Goal: Transaction & Acquisition: Purchase product/service

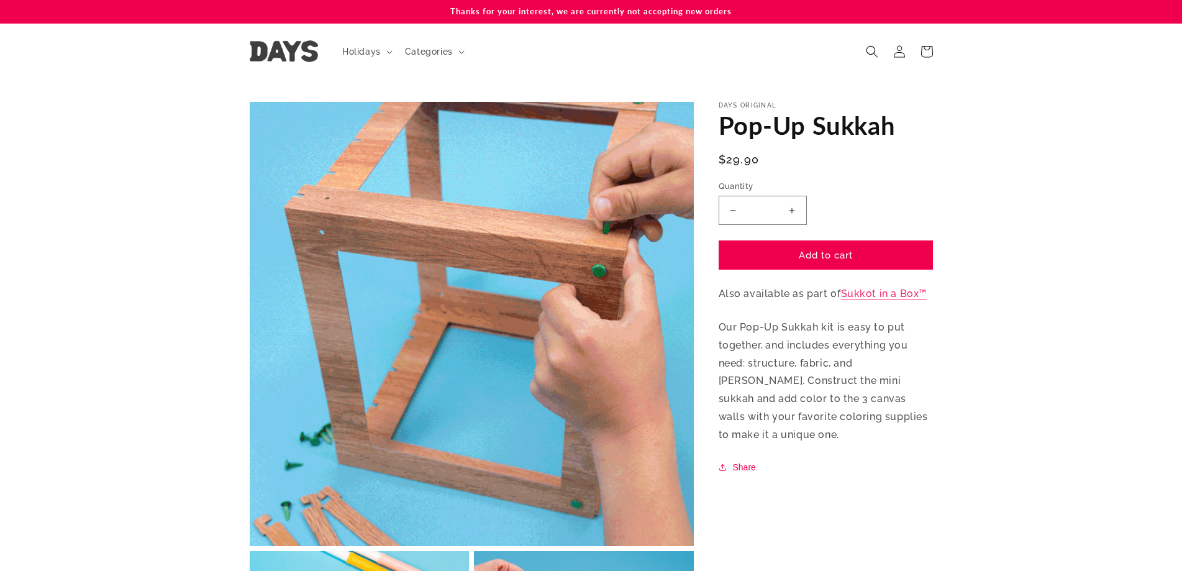
click at [796, 213] on button "Increase quantity for Pop-Up Sukkah" at bounding box center [792, 210] width 28 height 29
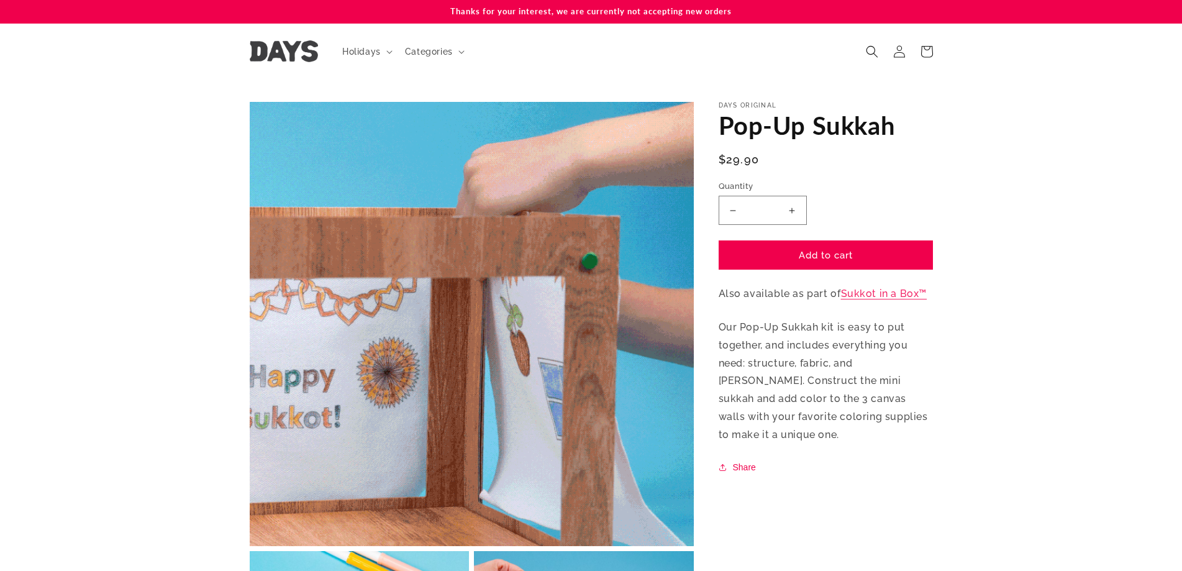
click at [734, 214] on button "Decrease quantity for Pop-Up Sukkah" at bounding box center [733, 210] width 28 height 29
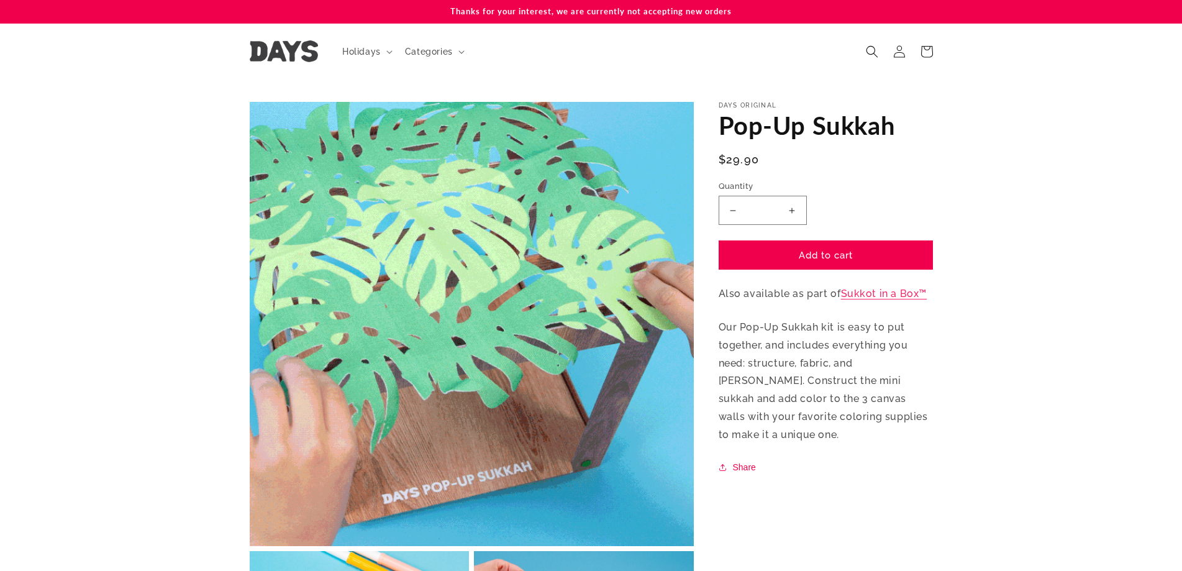
type input "*"
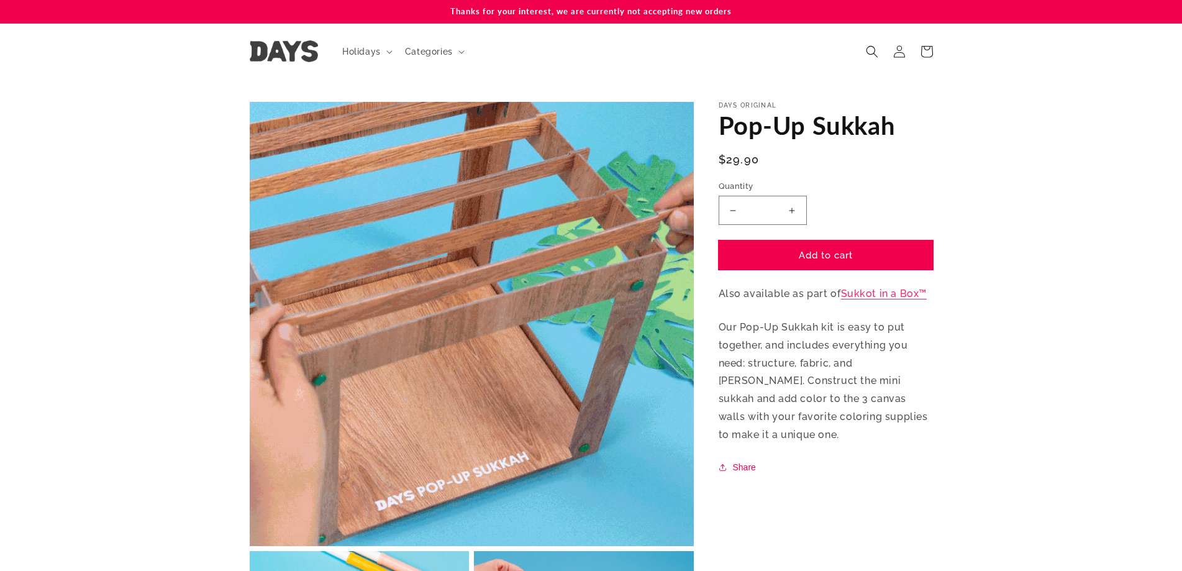
click at [793, 252] on button "Add to cart" at bounding box center [826, 254] width 214 height 29
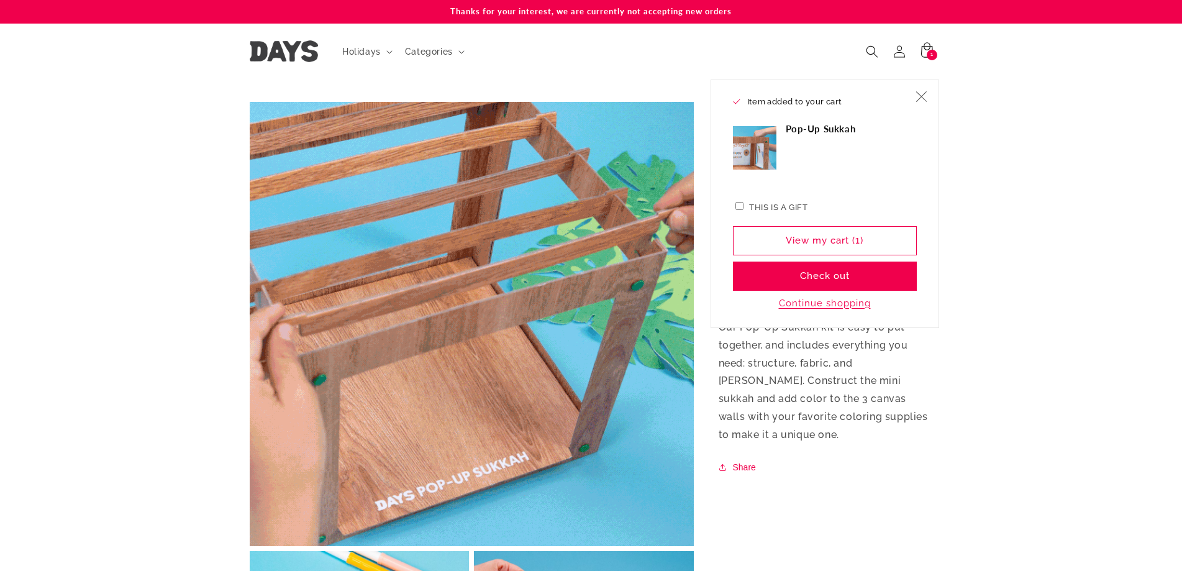
click at [924, 96] on icon "Close" at bounding box center [921, 96] width 11 height 11
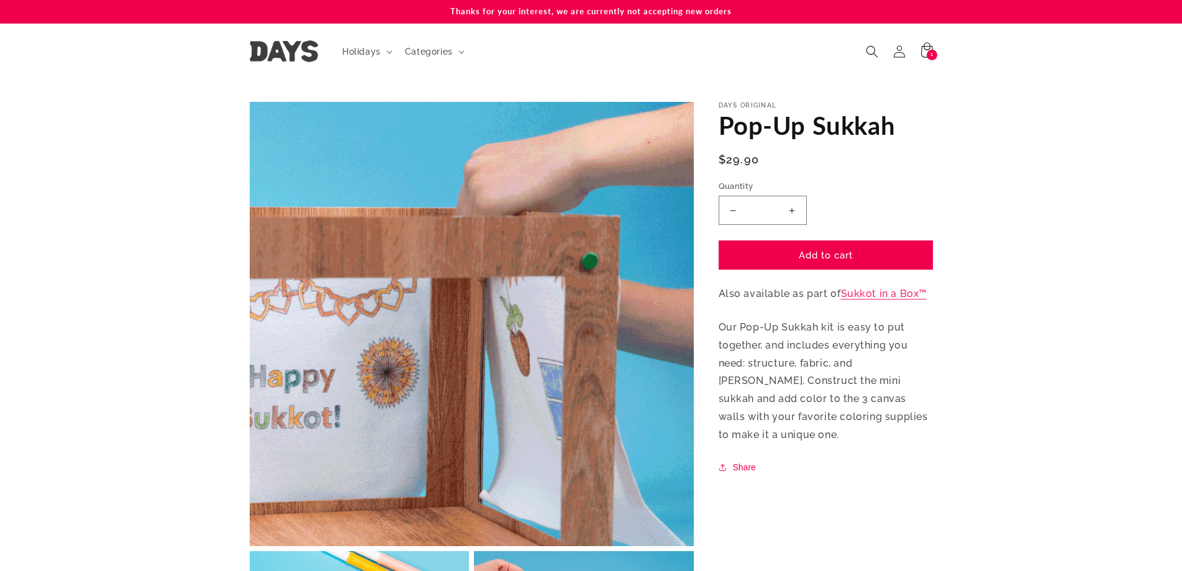
click at [288, 50] on img at bounding box center [284, 51] width 68 height 22
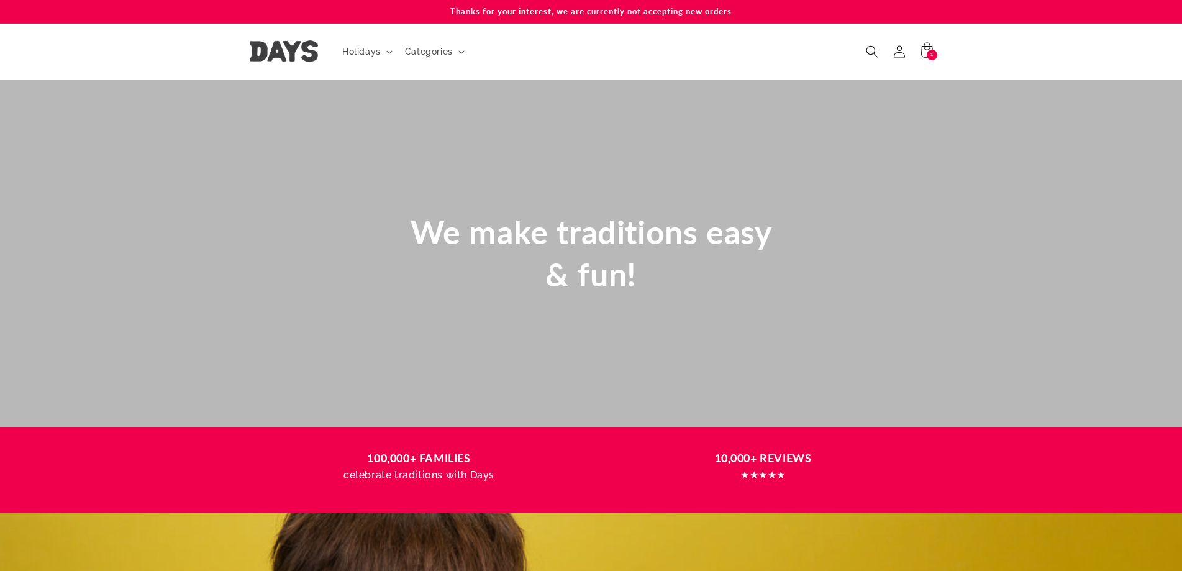
scroll to position [0, 1182]
